Goal: Information Seeking & Learning: Learn about a topic

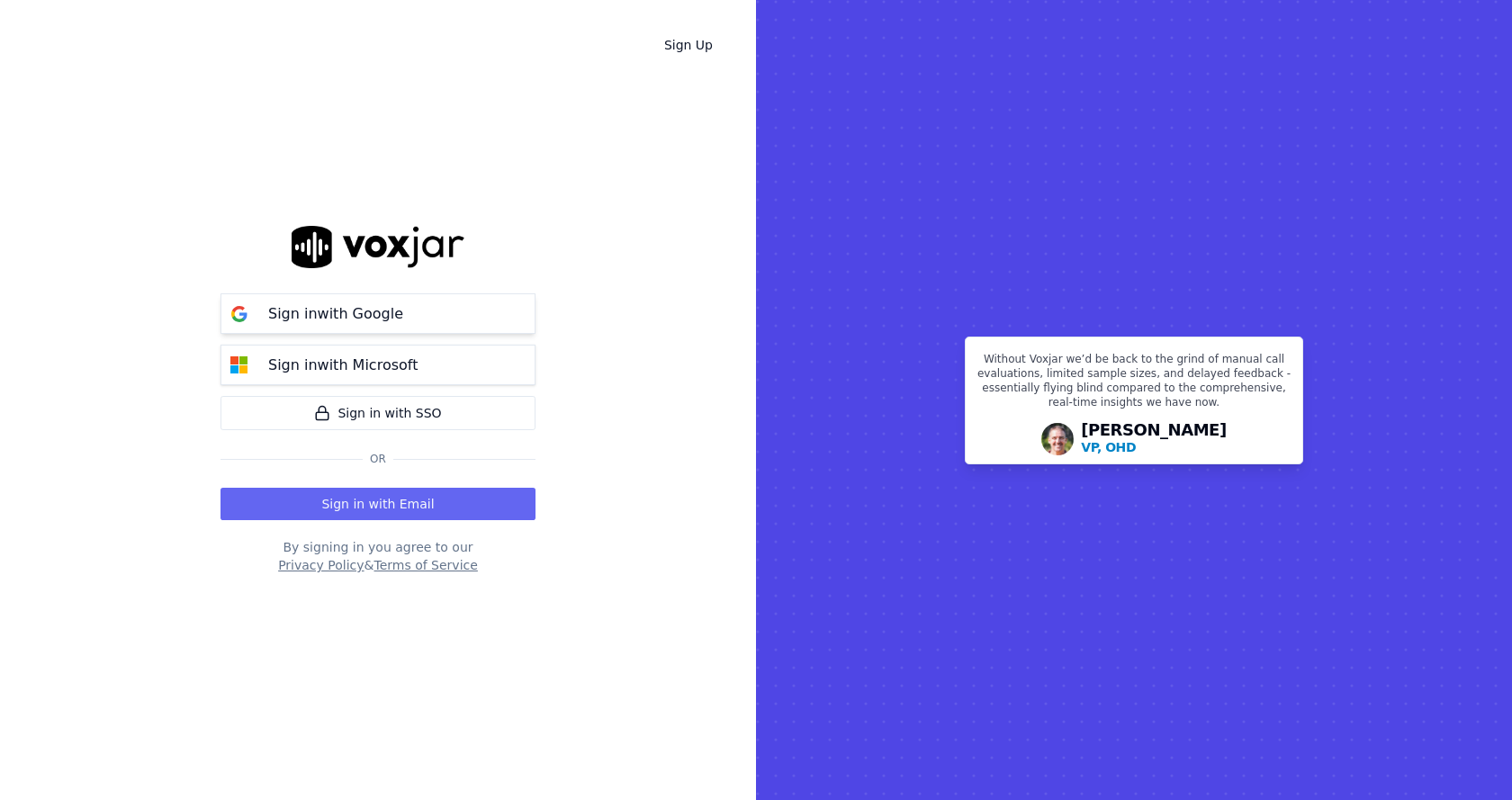
click at [414, 309] on button "Sign in with Google" at bounding box center [377, 314] width 315 height 41
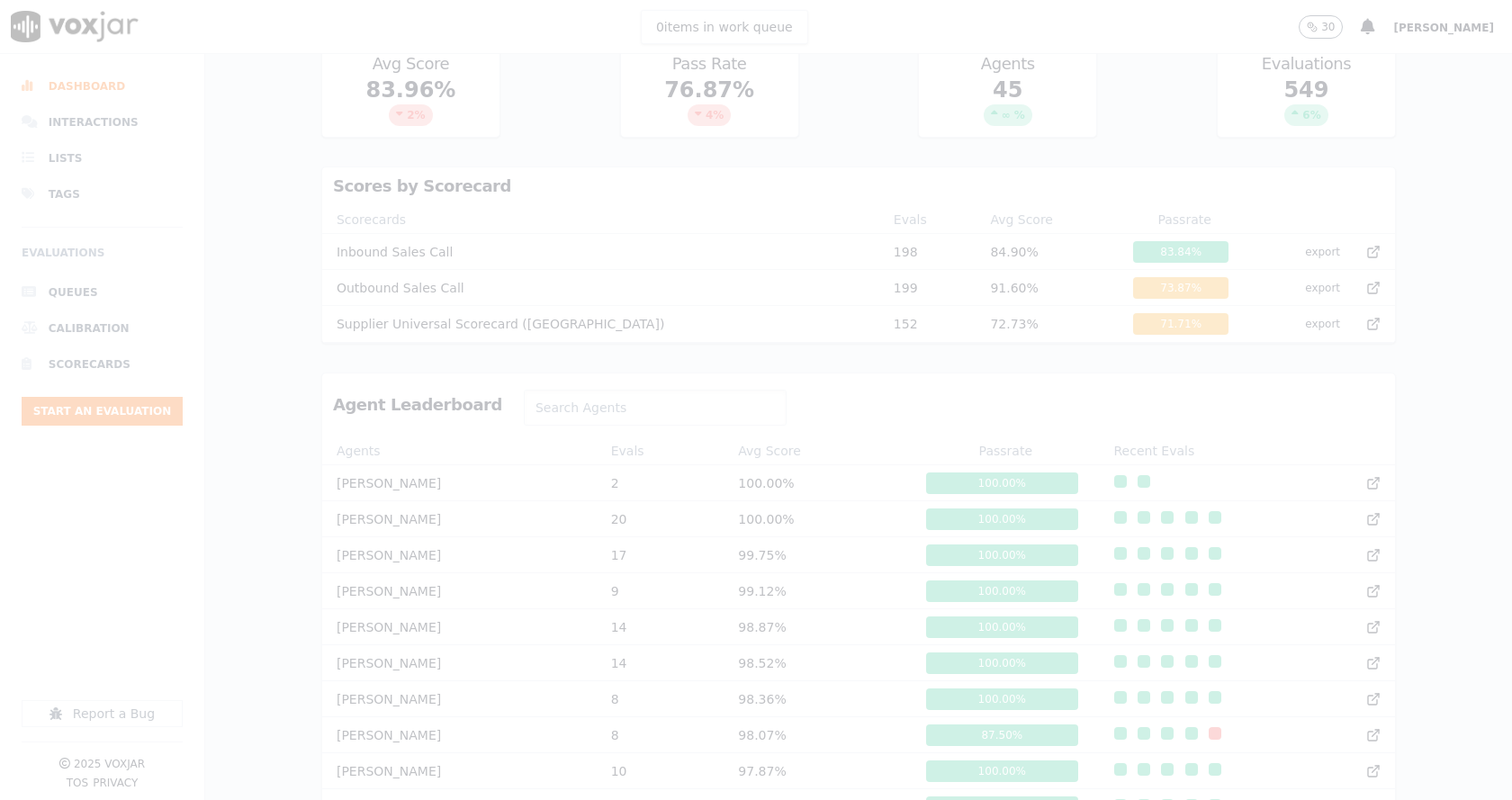
scroll to position [539, 0]
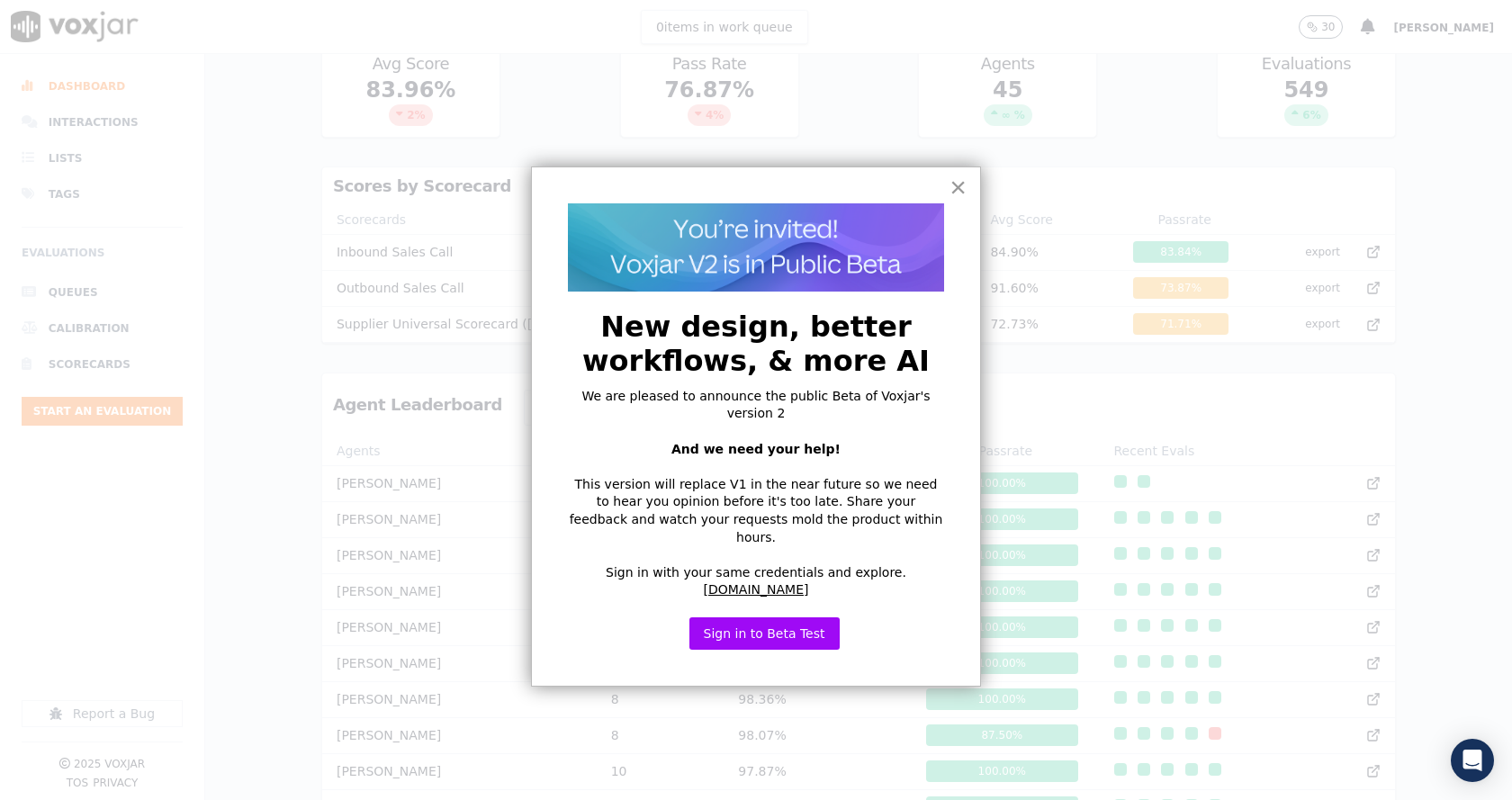
click at [966, 187] on button "×" at bounding box center [958, 187] width 17 height 29
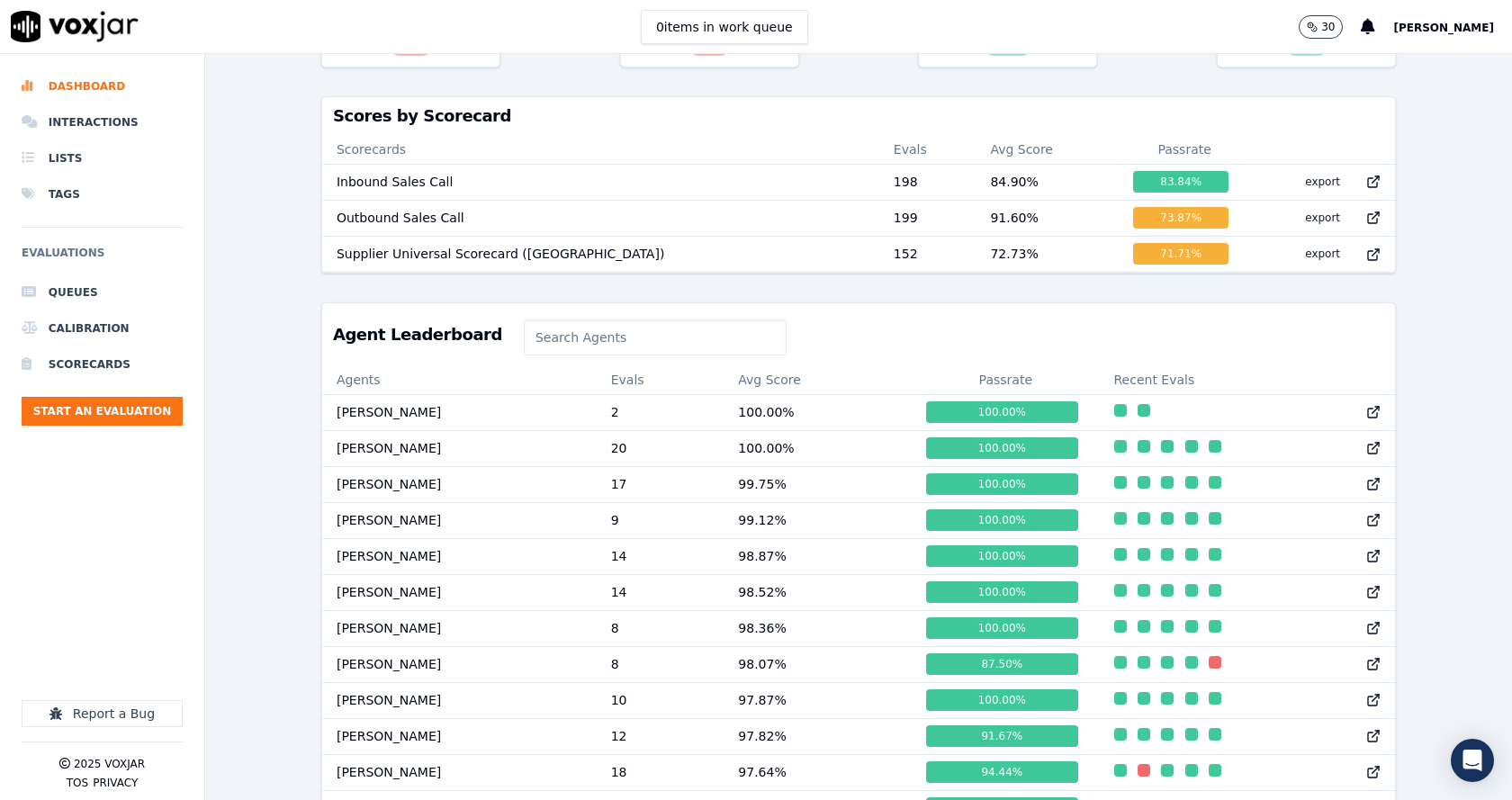
scroll to position [719, 0]
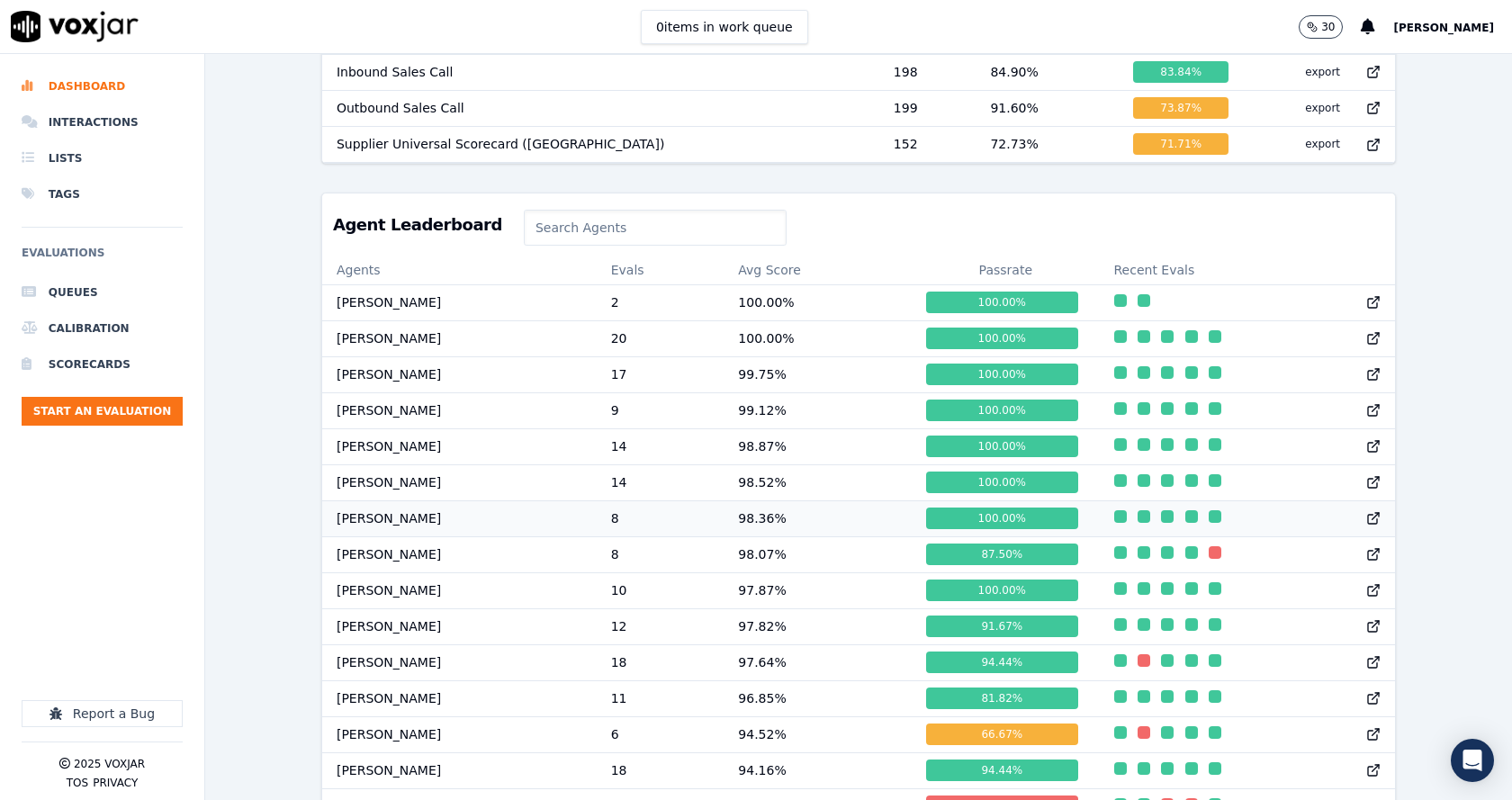
click at [759, 530] on td "98.36 %" at bounding box center [818, 518] width 188 height 36
click at [396, 572] on td "William Sharma" at bounding box center [459, 554] width 274 height 36
click at [778, 569] on td "98.07 %" at bounding box center [818, 554] width 188 height 36
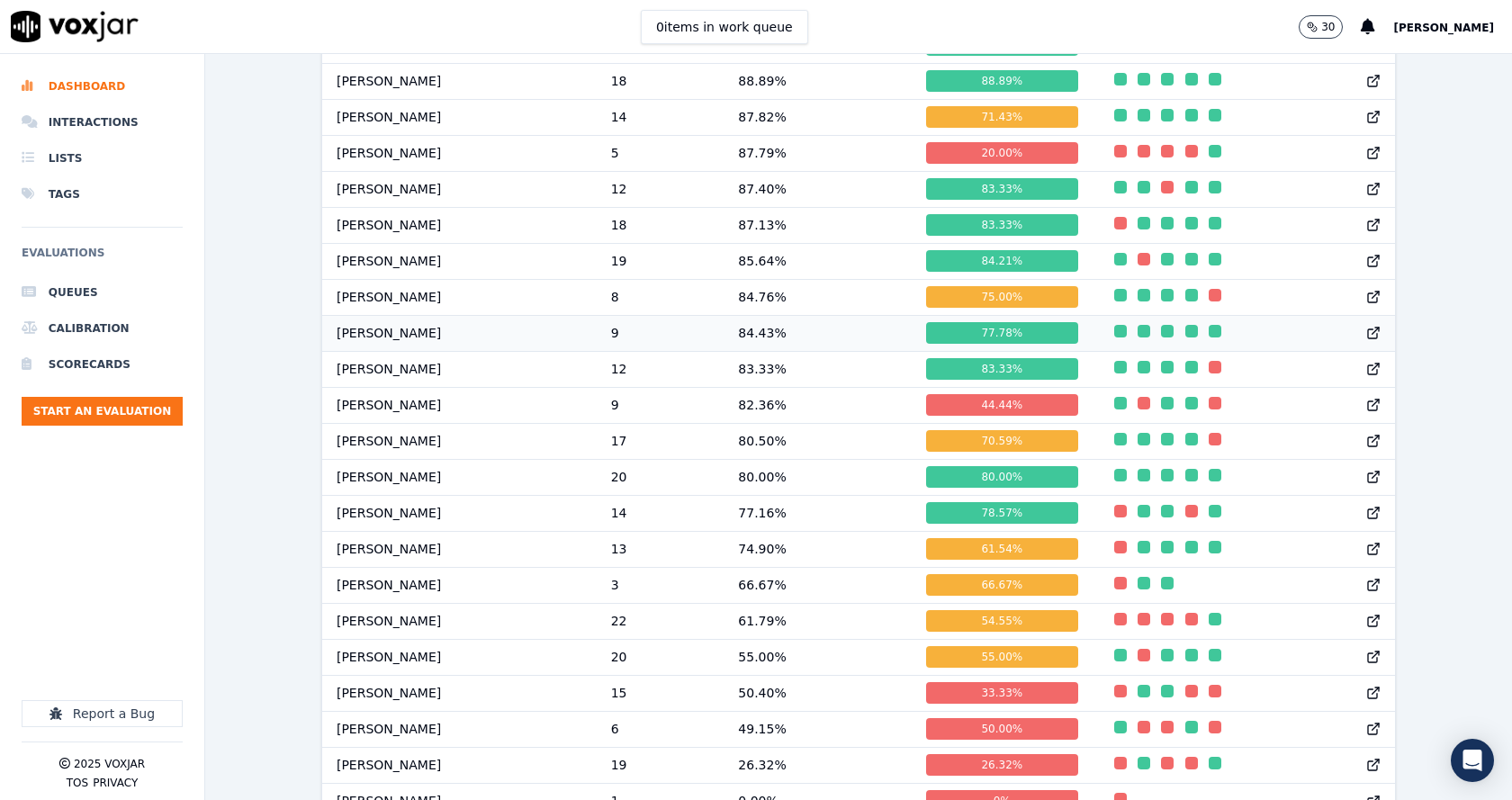
scroll to position [1685, 0]
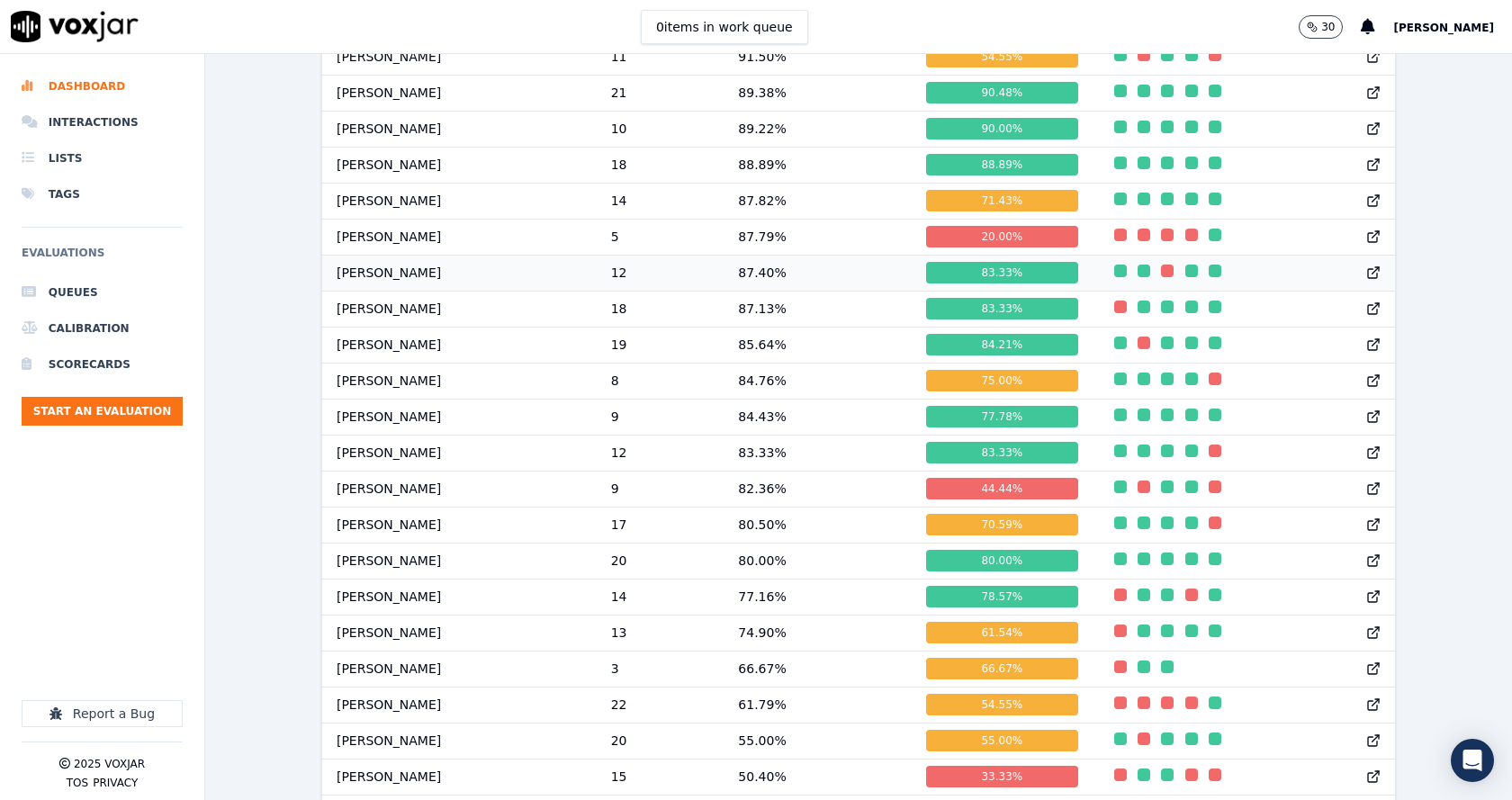
click at [764, 283] on td "87.40 %" at bounding box center [818, 272] width 188 height 36
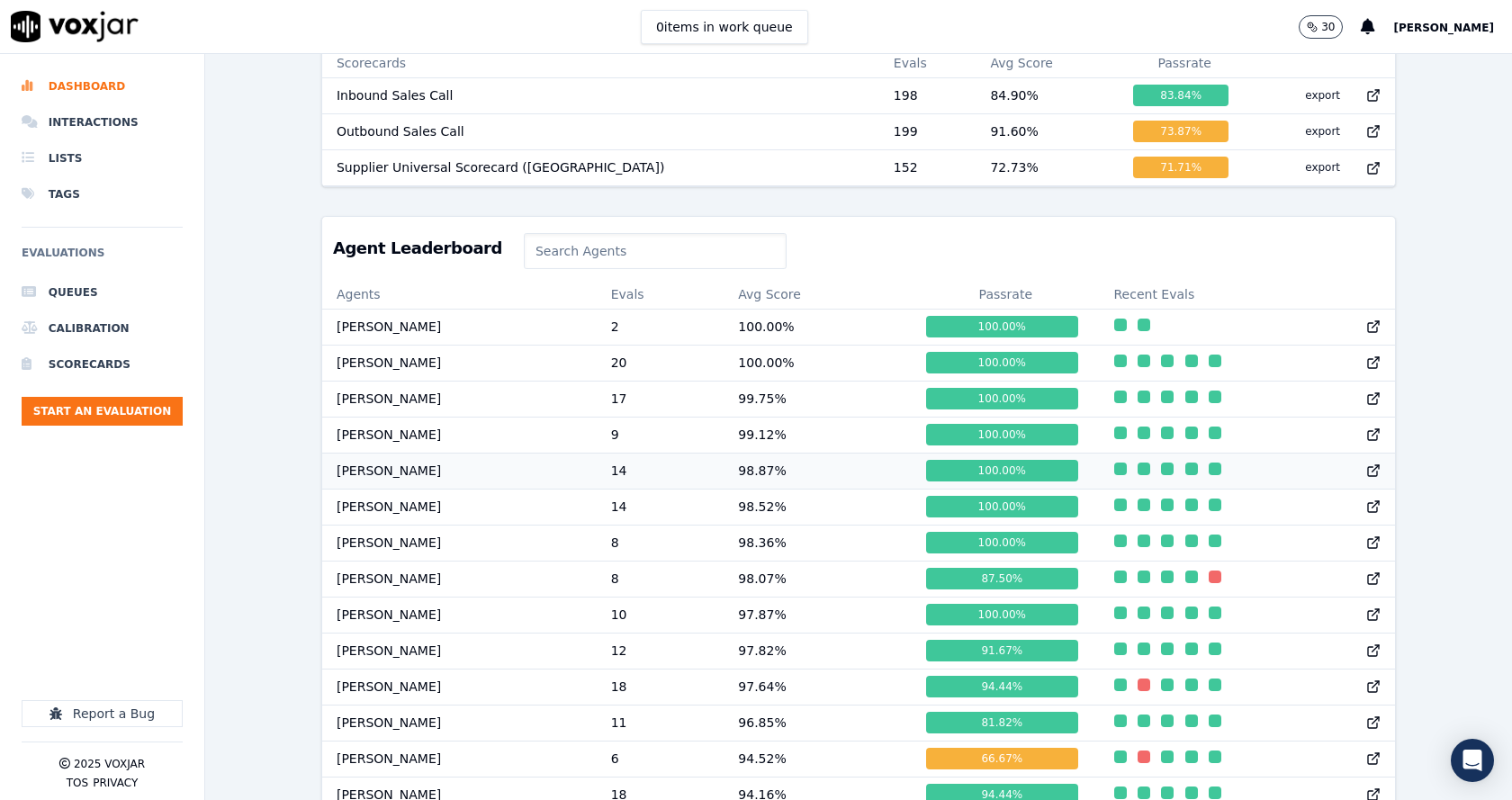
scroll to position [1305, 0]
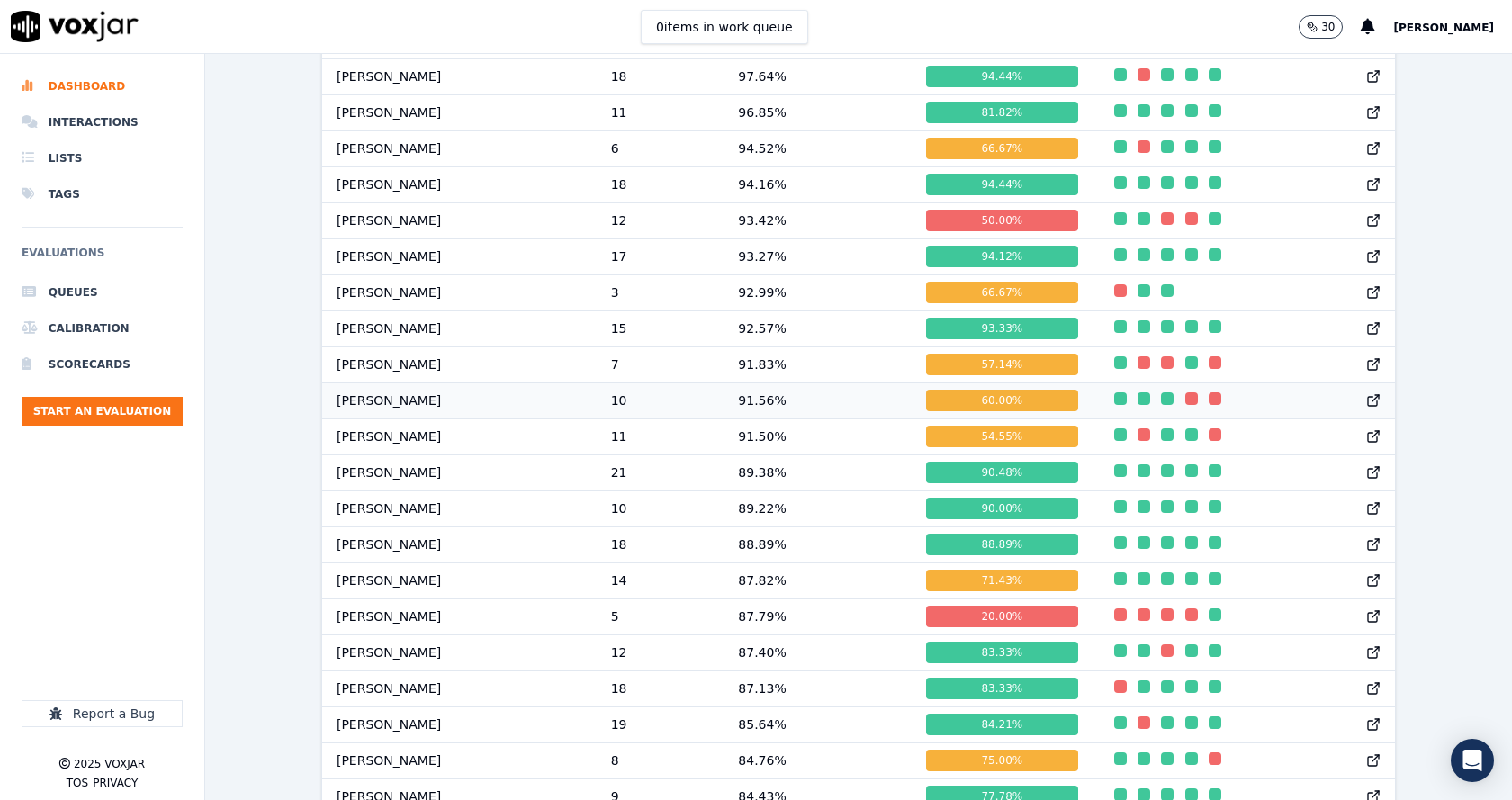
click at [782, 401] on td "91.56 %" at bounding box center [818, 400] width 188 height 36
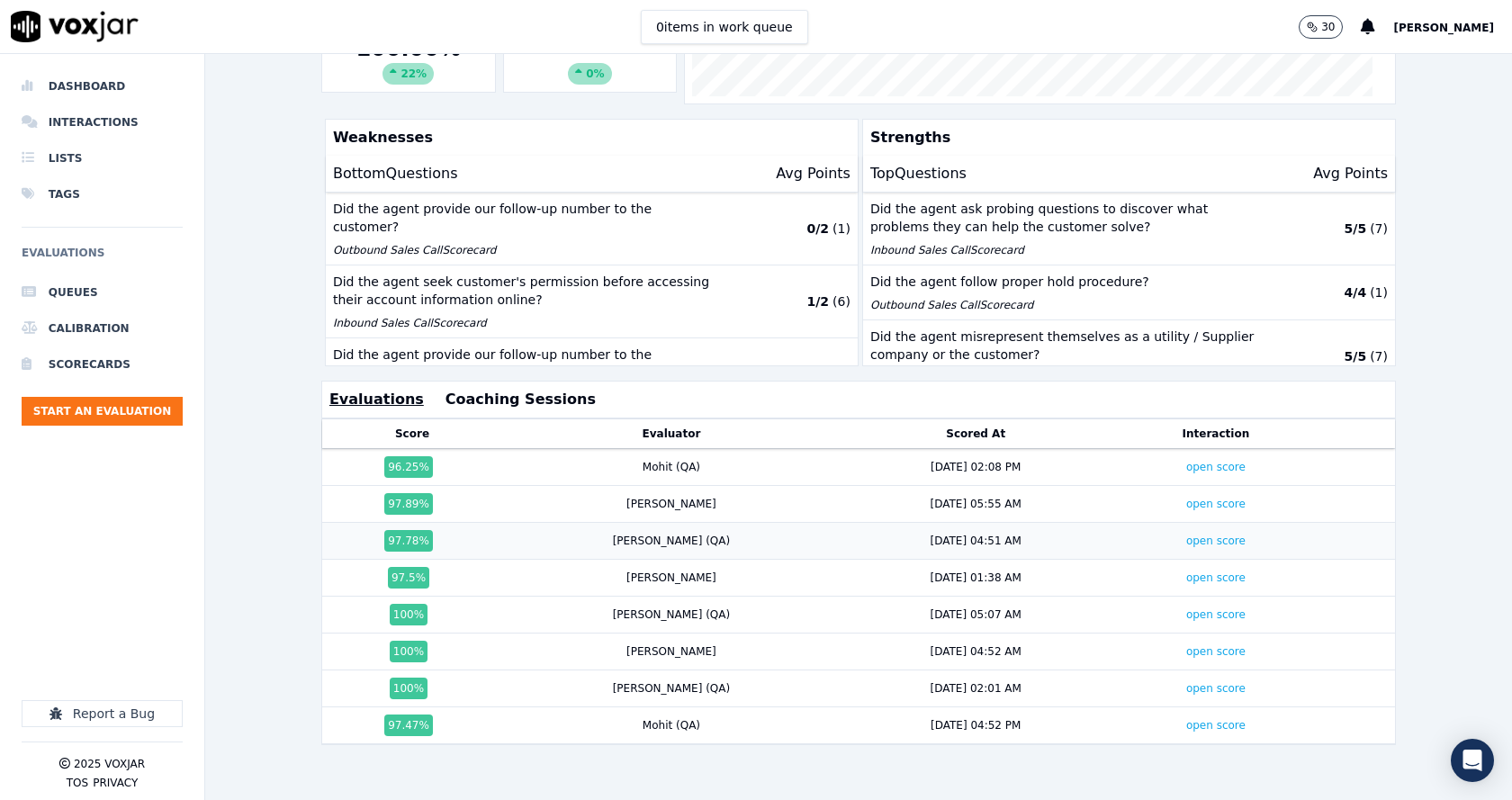
scroll to position [400, 0]
click at [1186, 461] on link "open score" at bounding box center [1216, 467] width 59 height 13
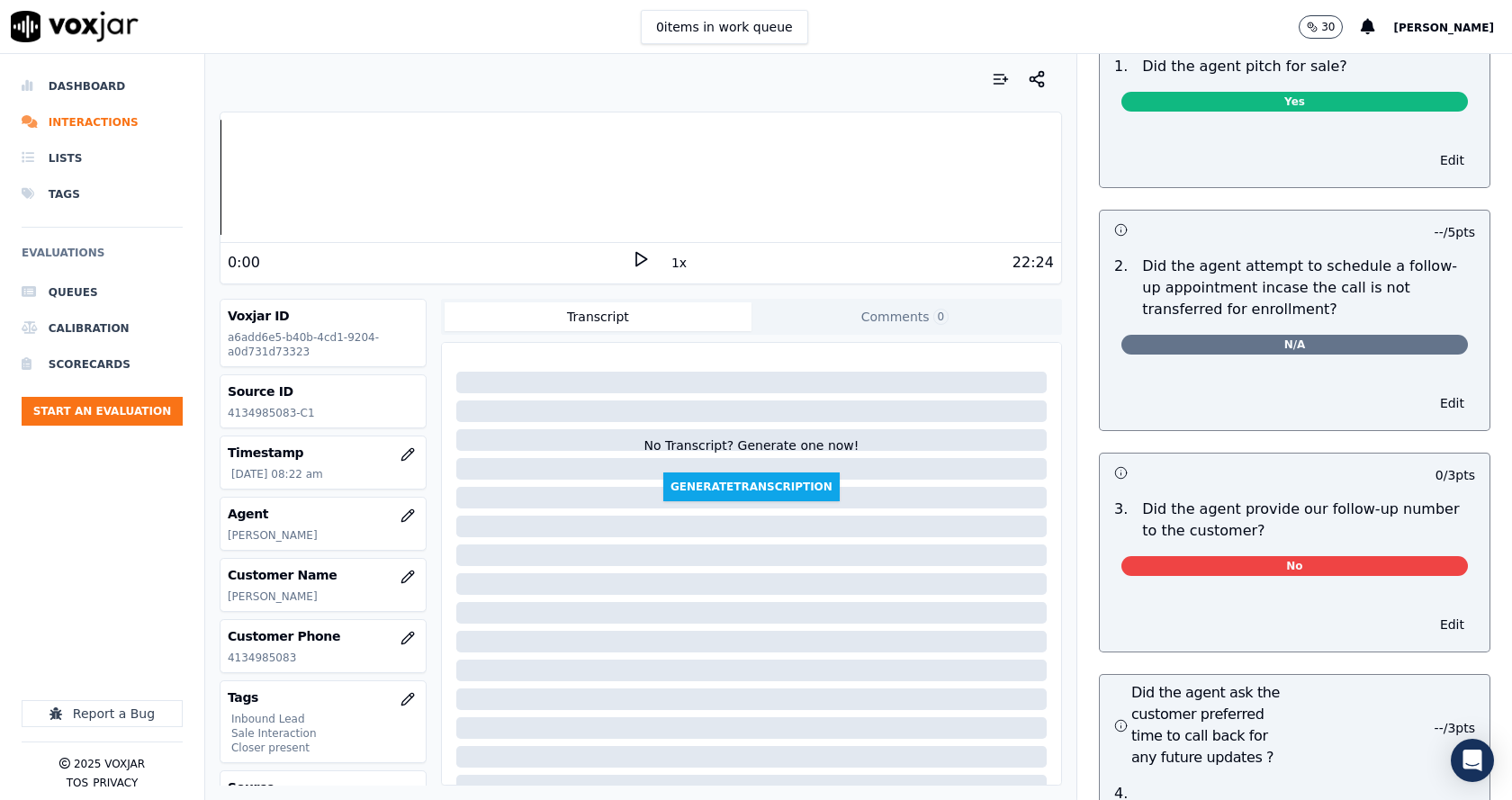
scroll to position [4139, 0]
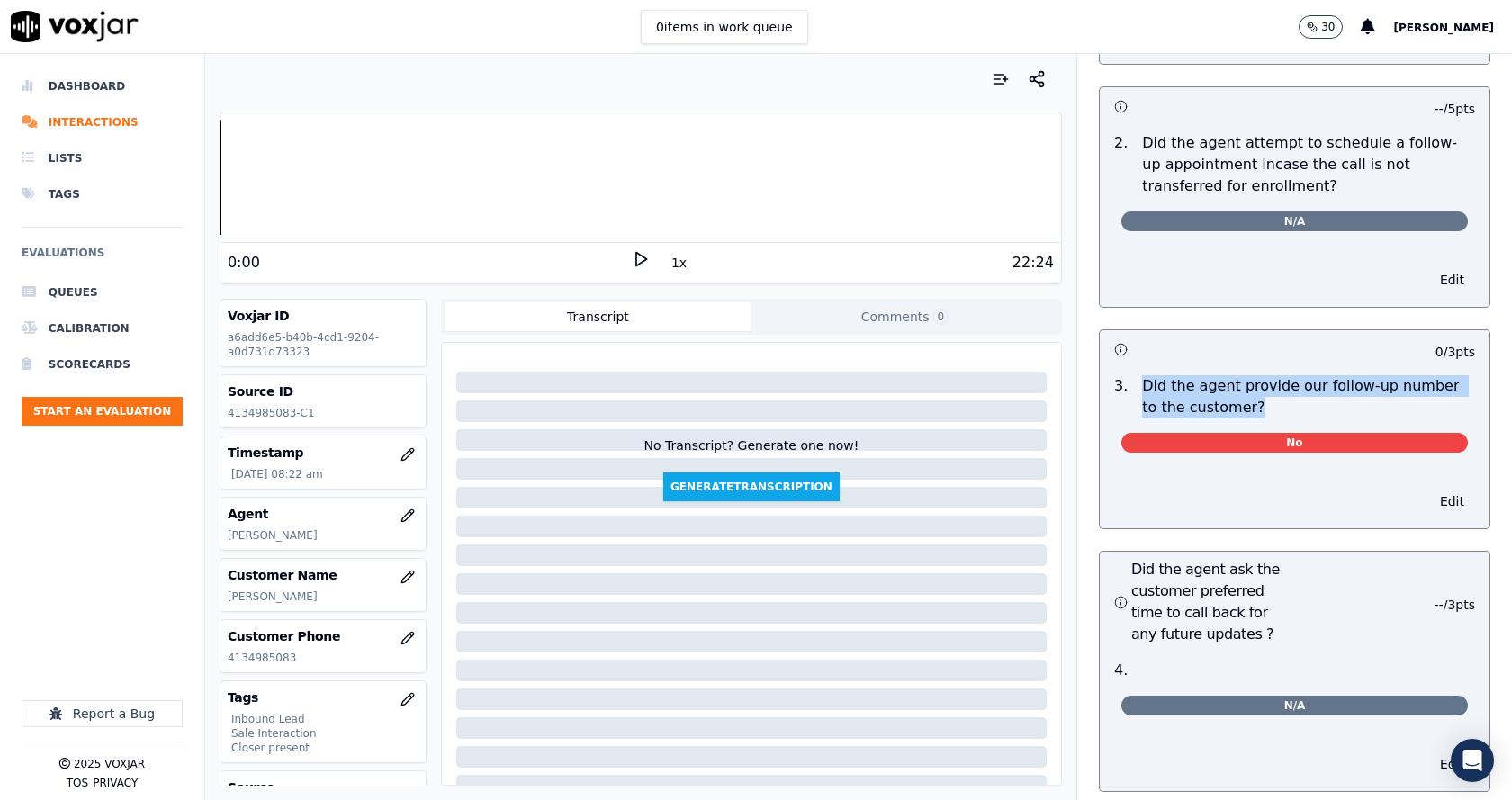
drag, startPoint x: 1119, startPoint y: 344, endPoint x: 1273, endPoint y: 369, distance: 156.0
click at [1269, 375] on div "Did the agent provide our follow-up number to the customer?" at bounding box center [1308, 397] width 348 height 43
click at [1275, 375] on p "Did the agent provide our follow-up number to the customer?" at bounding box center [1308, 397] width 333 height 43
drag, startPoint x: 1213, startPoint y: 365, endPoint x: 1126, endPoint y: 343, distance: 89.7
click at [1142, 375] on p "Did the agent provide our follow-up number to the customer?" at bounding box center [1308, 397] width 333 height 43
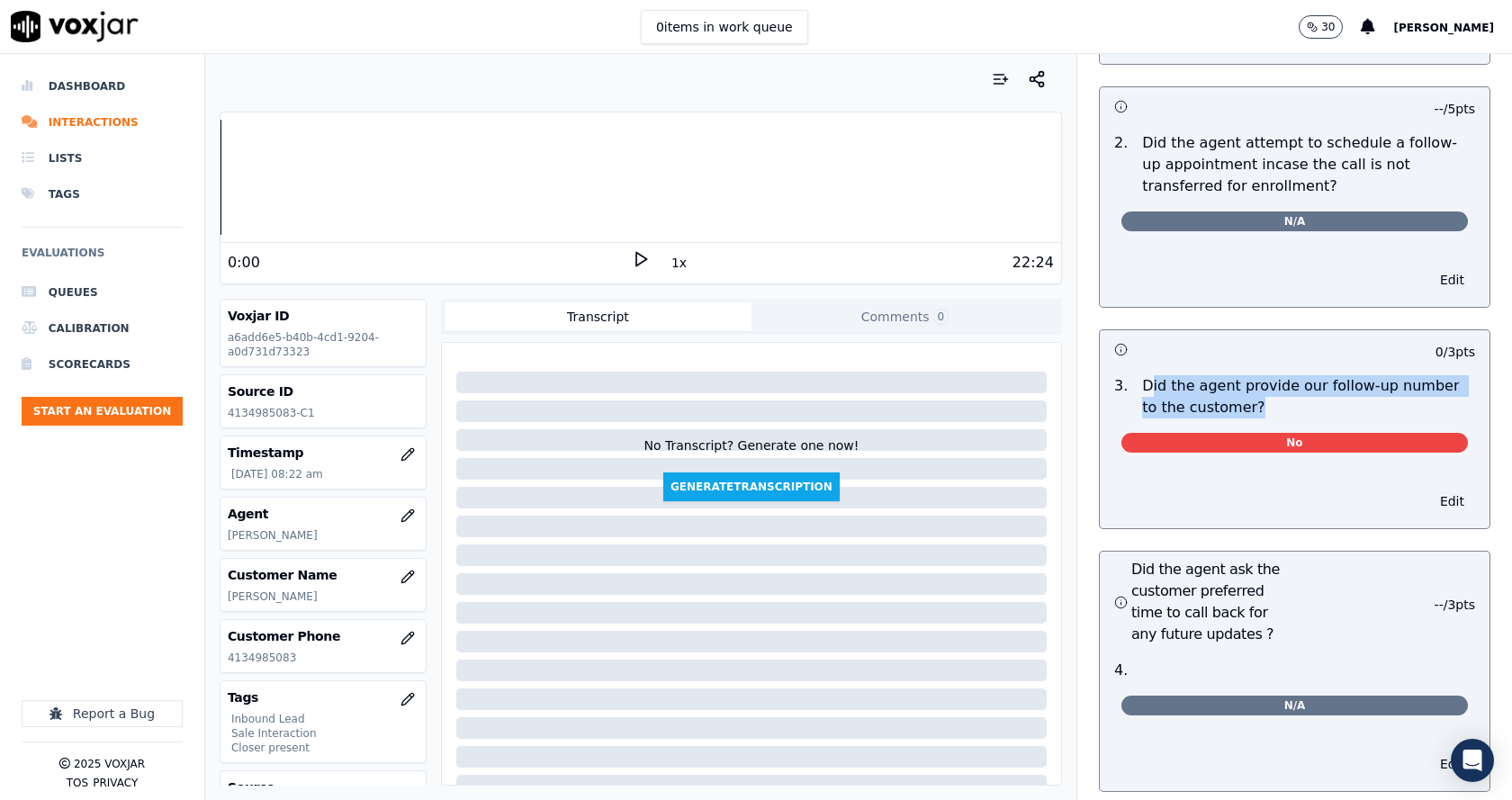
click at [1236, 375] on p "Did the agent provide our follow-up number to the customer?" at bounding box center [1308, 397] width 333 height 43
drag, startPoint x: 1194, startPoint y: 363, endPoint x: 1122, endPoint y: 338, distance: 76.2
click at [1142, 375] on p "Did the agent provide our follow-up number to the customer?" at bounding box center [1308, 397] width 333 height 43
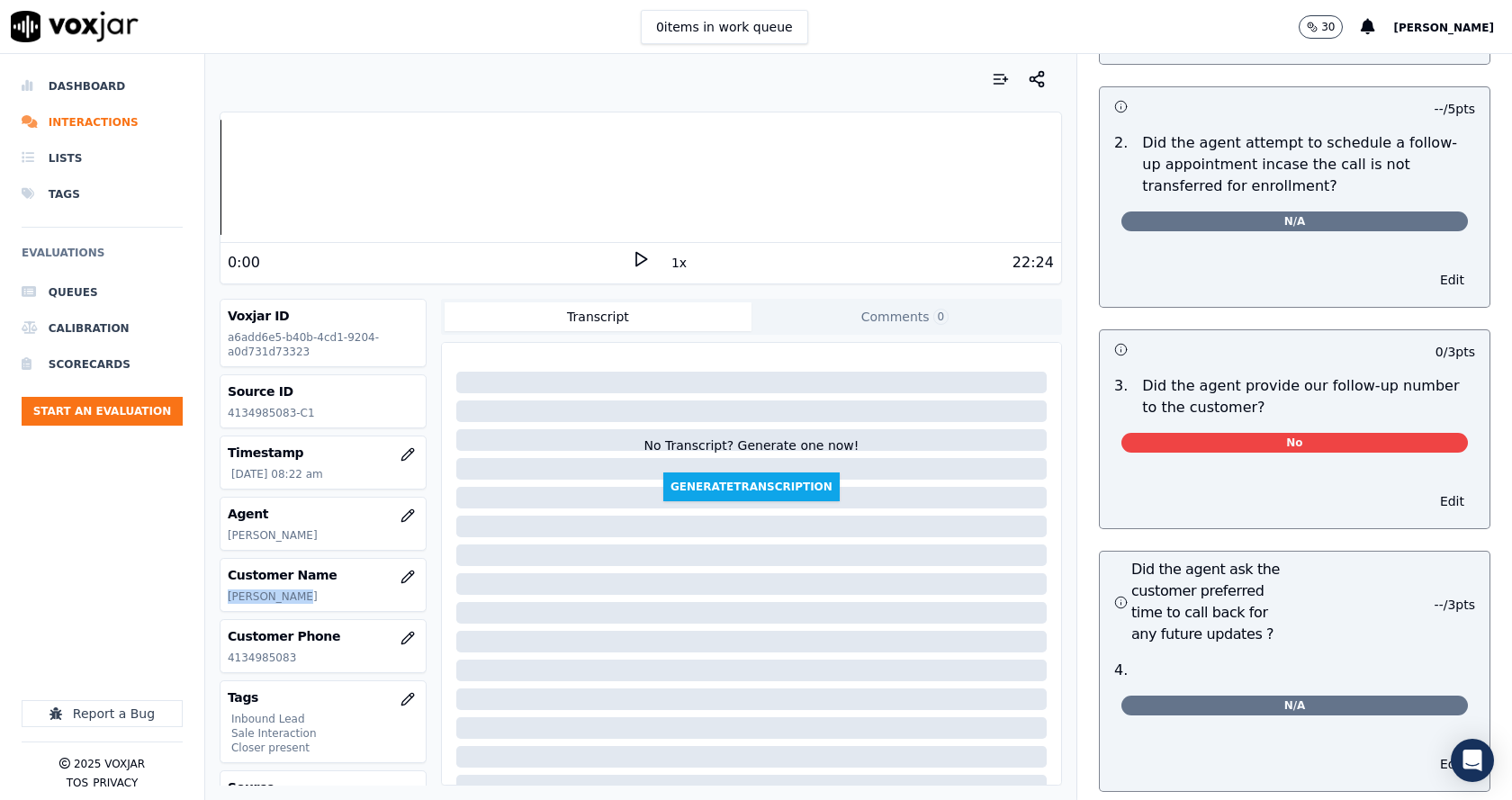
drag, startPoint x: 227, startPoint y: 590, endPoint x: 317, endPoint y: 596, distance: 90.2
click at [317, 596] on p "DENNIS TYLER" at bounding box center [322, 596] width 191 height 14
click at [318, 595] on p "DENNIS TYLER" at bounding box center [322, 596] width 191 height 14
drag, startPoint x: 253, startPoint y: 601, endPoint x: 283, endPoint y: 593, distance: 31.0
click at [217, 601] on div "Your browser does not support the audio element. 0:00 1x 22:24 Voxjar ID a6add6…" at bounding box center [640, 426] width 871 height 746
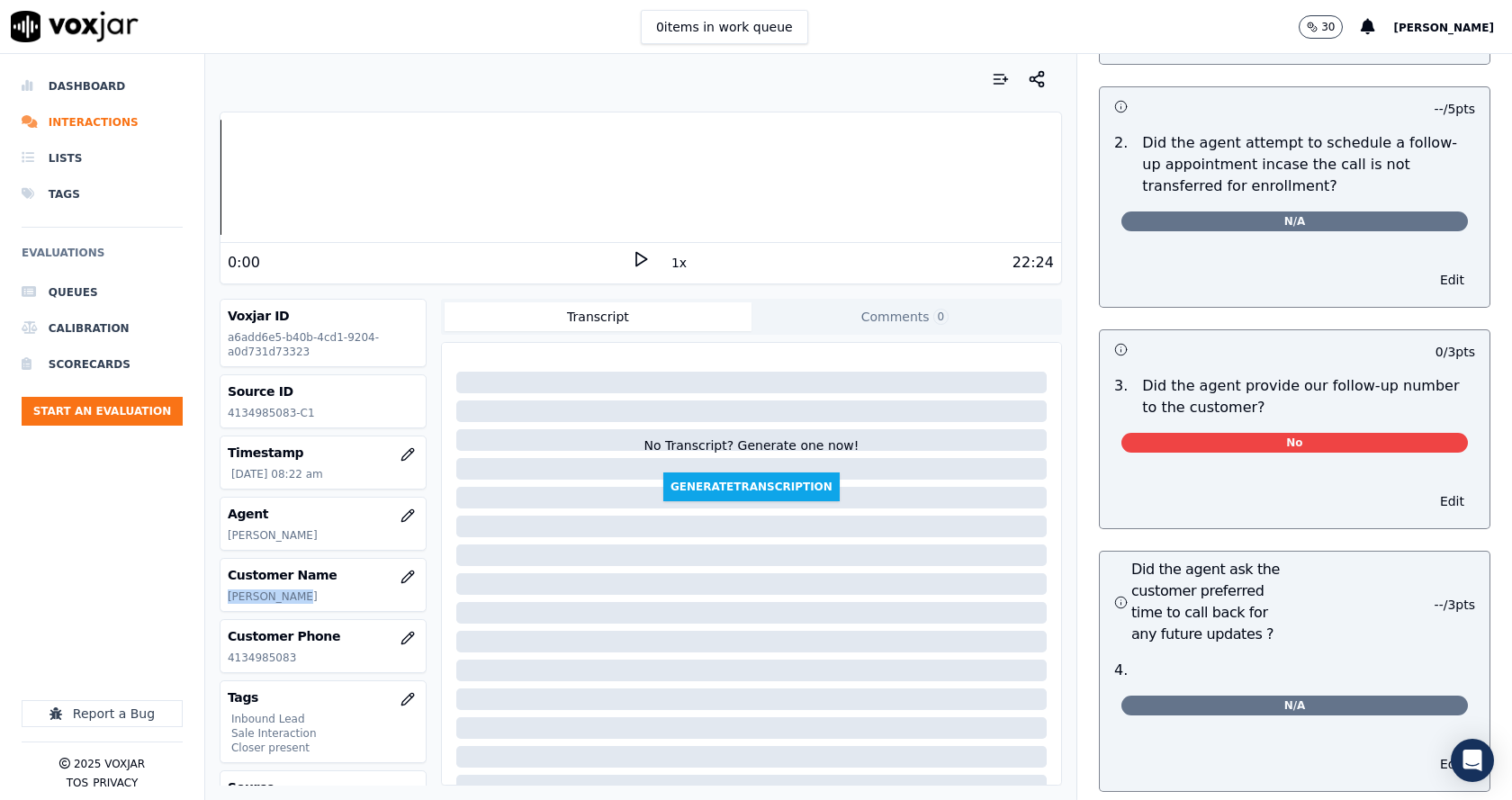
click at [283, 593] on p "DENNIS TYLER" at bounding box center [322, 596] width 191 height 14
click at [329, 593] on p "DENNIS TYLER" at bounding box center [322, 596] width 191 height 14
drag, startPoint x: 237, startPoint y: 610, endPoint x: 225, endPoint y: 610, distance: 12.0
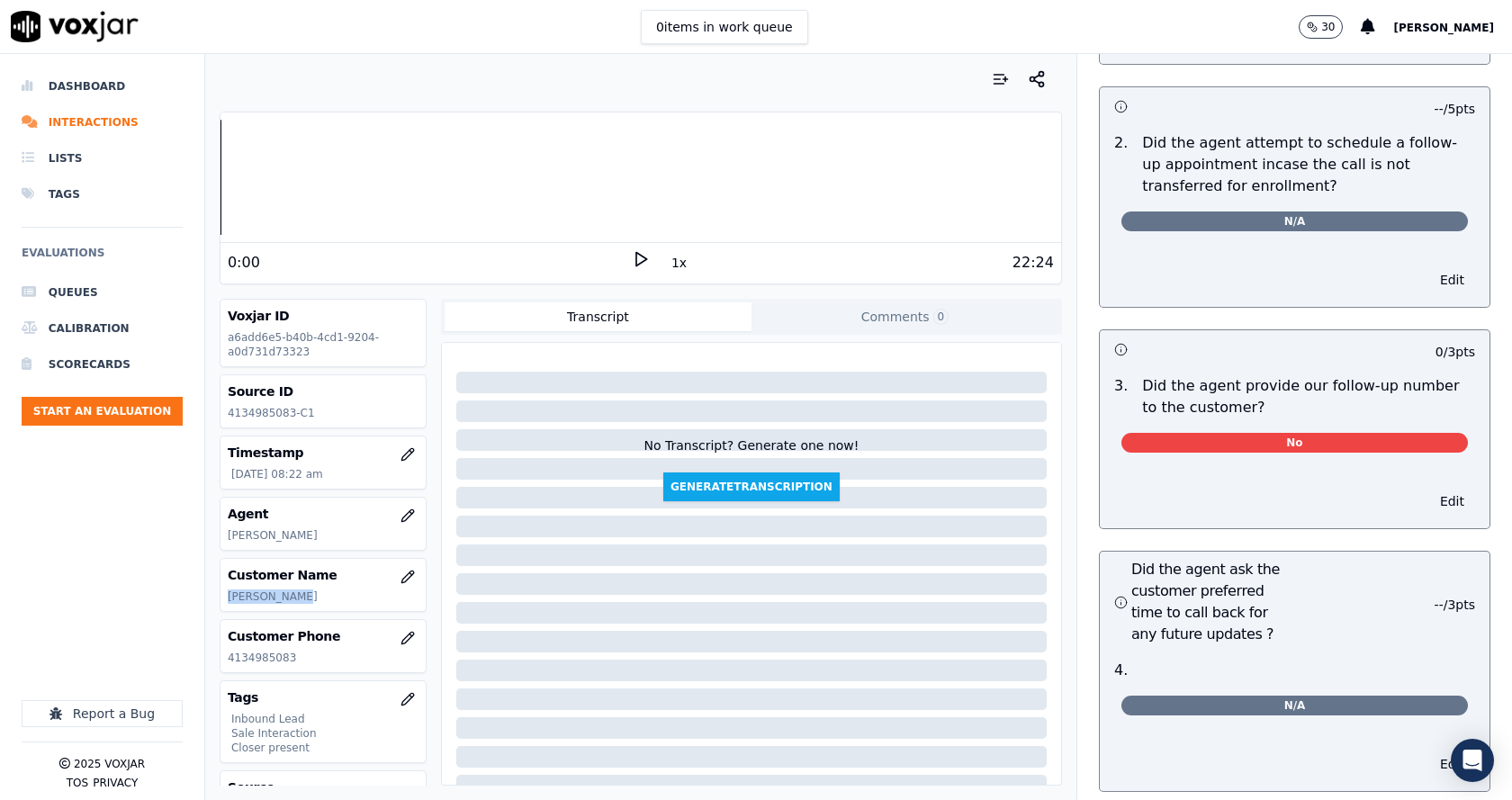
click at [225, 610] on div "Customer Name DENNIS TYLER" at bounding box center [322, 584] width 205 height 52
click at [292, 540] on p "[PERSON_NAME]" at bounding box center [322, 535] width 191 height 14
drag, startPoint x: 288, startPoint y: 536, endPoint x: 224, endPoint y: 550, distance: 65.5
click at [224, 550] on div "Agent Ricky Singh" at bounding box center [322, 524] width 207 height 54
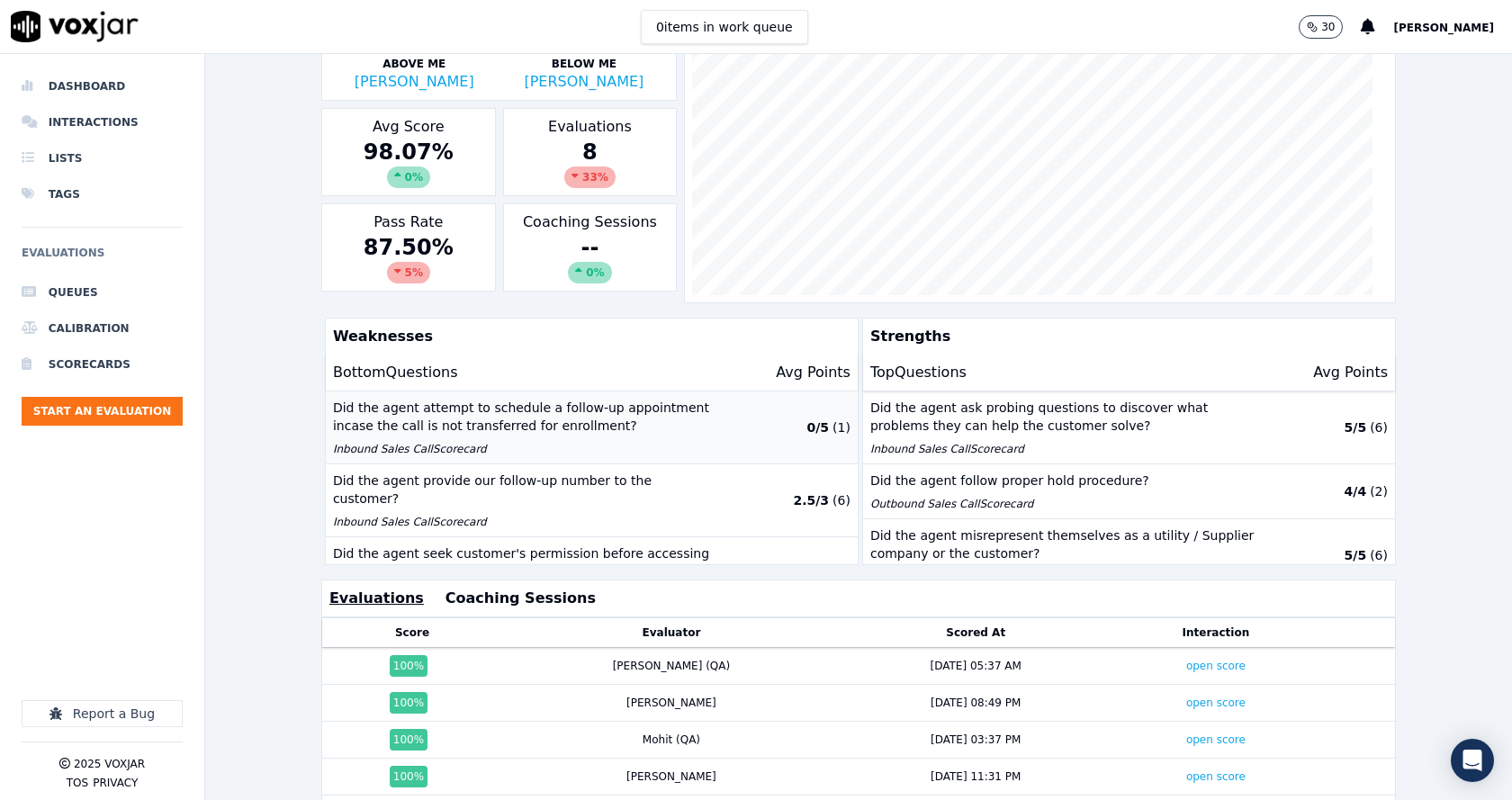
scroll to position [400, 0]
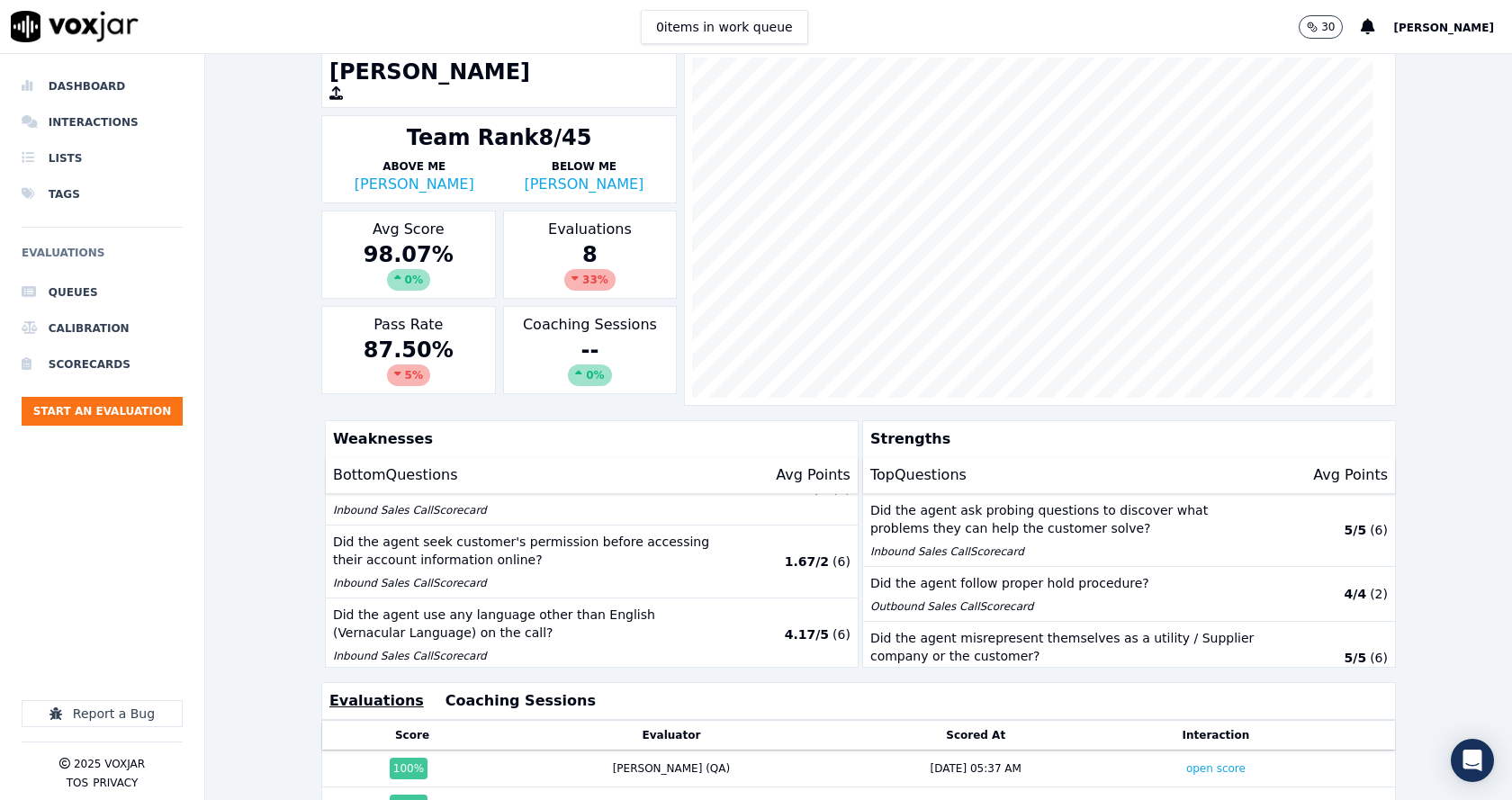
scroll to position [400, 0]
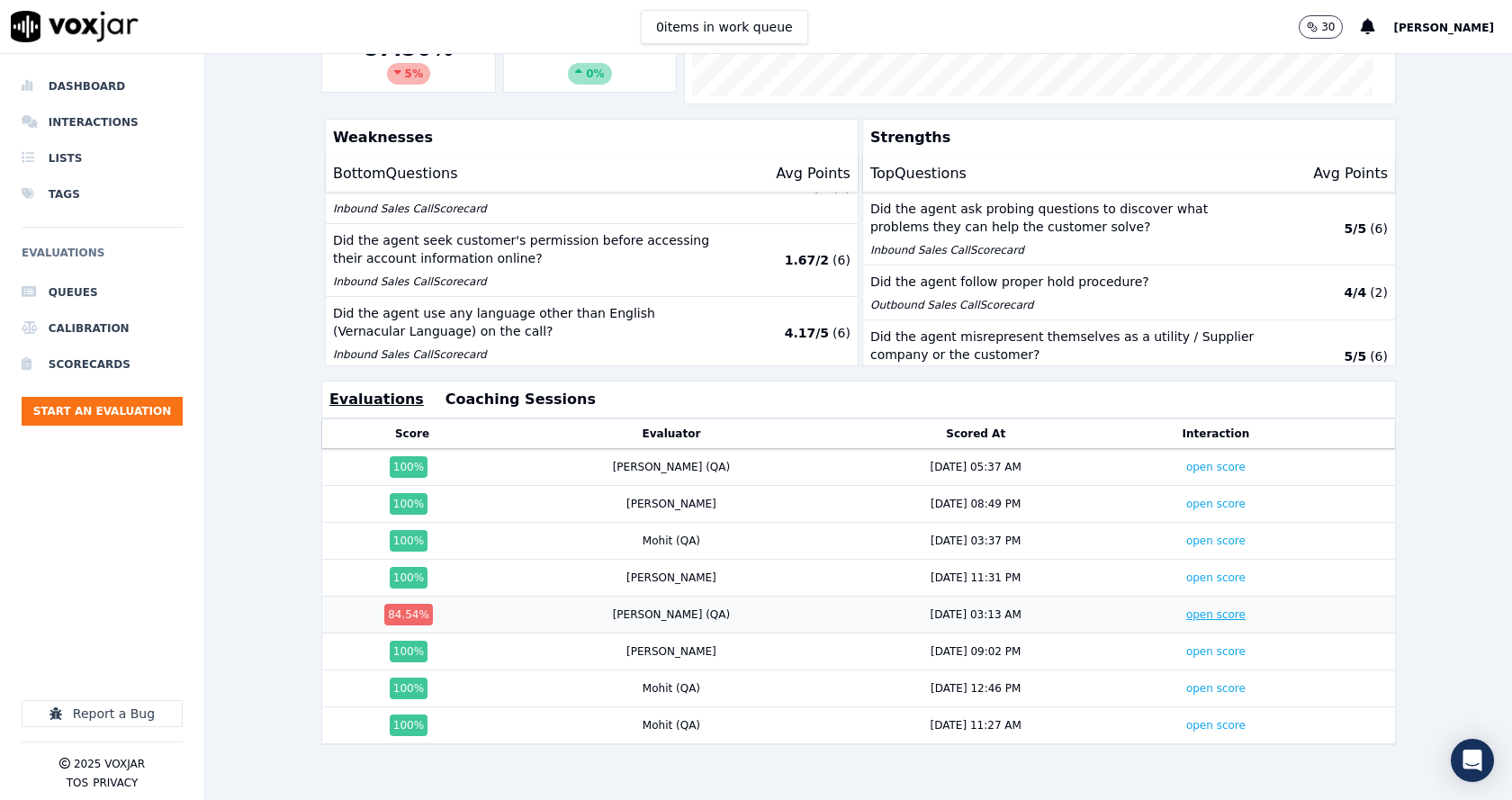
click at [1186, 609] on link "open score" at bounding box center [1216, 615] width 59 height 13
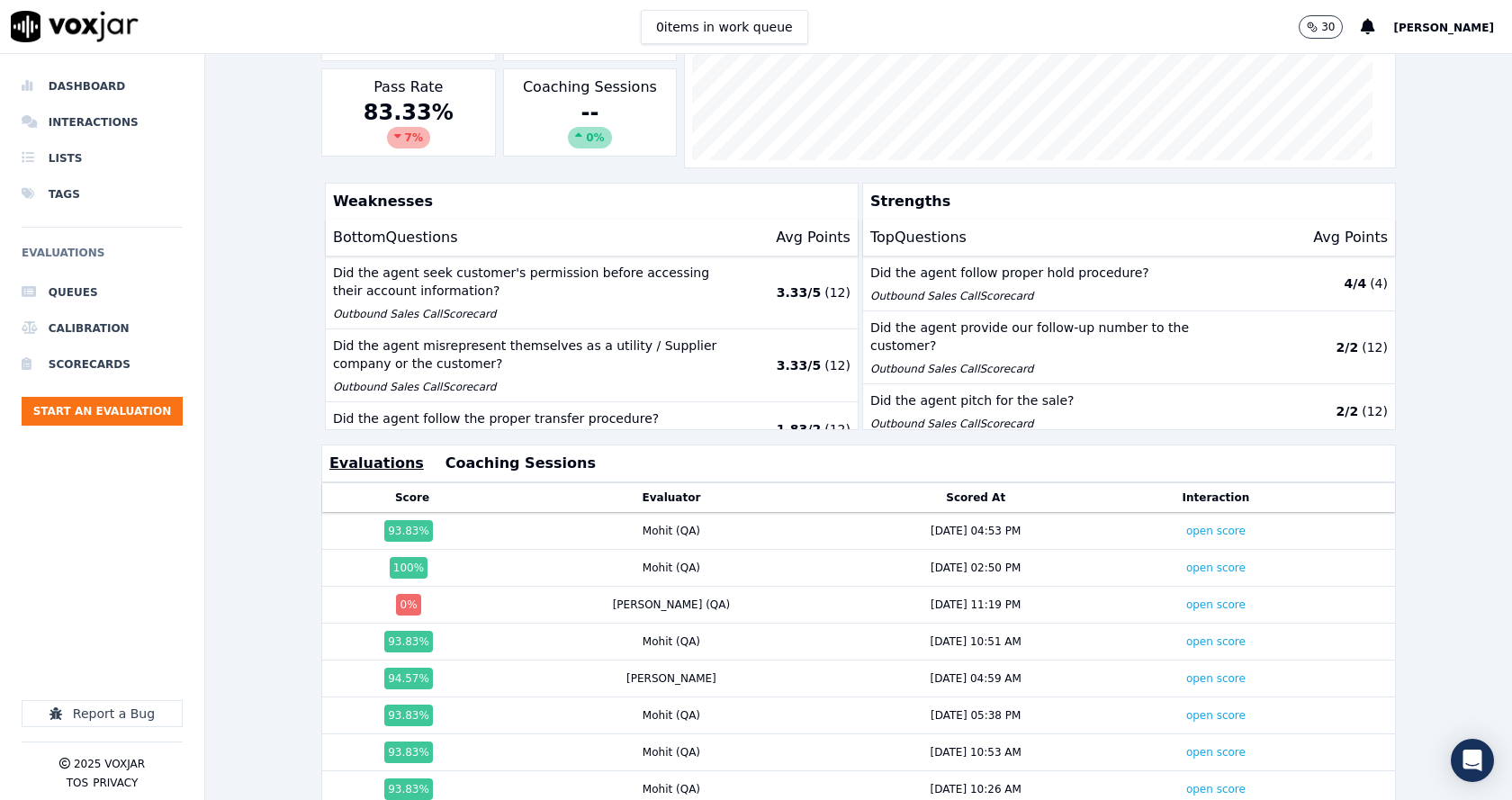
scroll to position [400, 0]
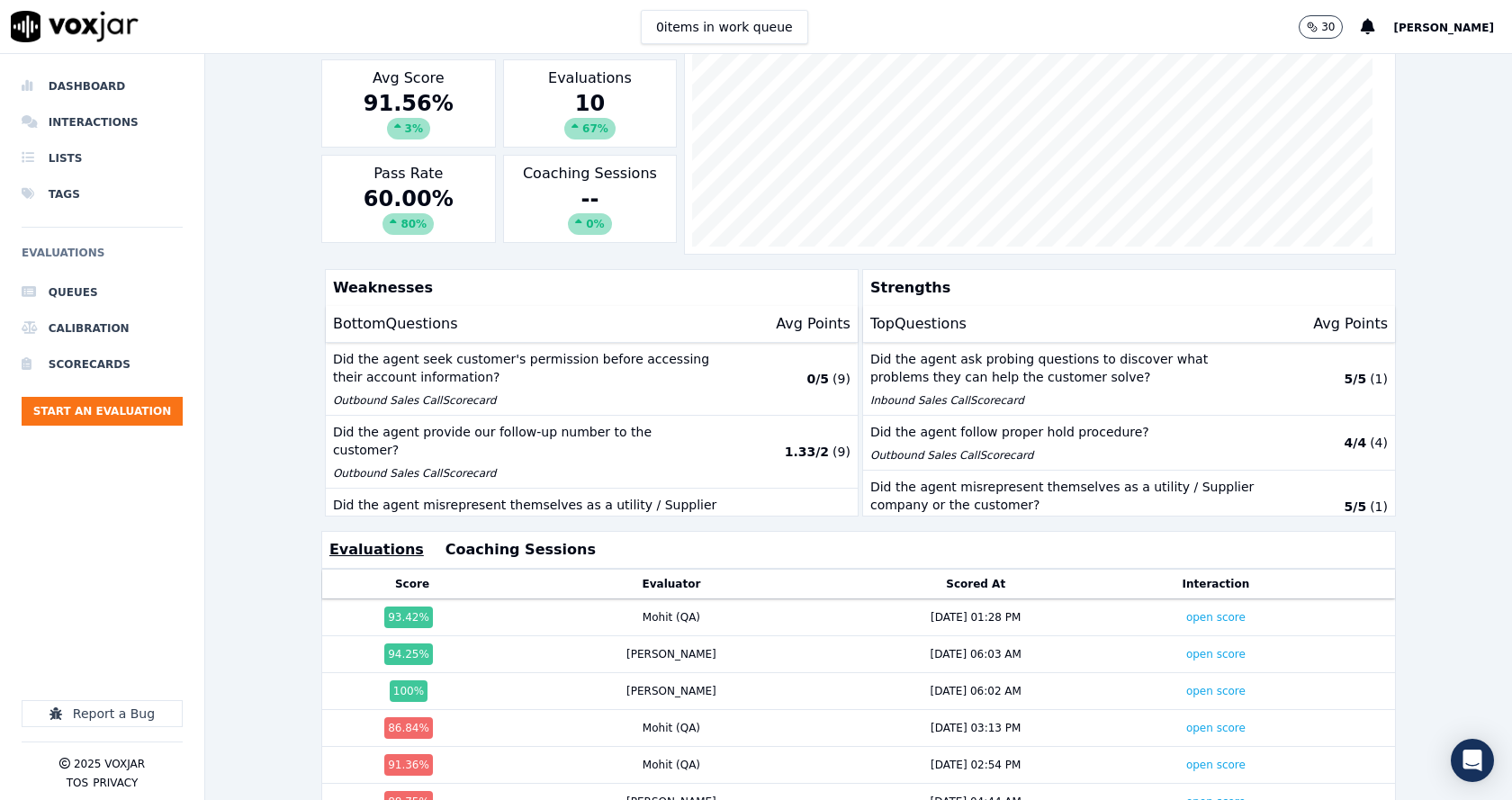
scroll to position [400, 0]
